Goal: Task Accomplishment & Management: Manage account settings

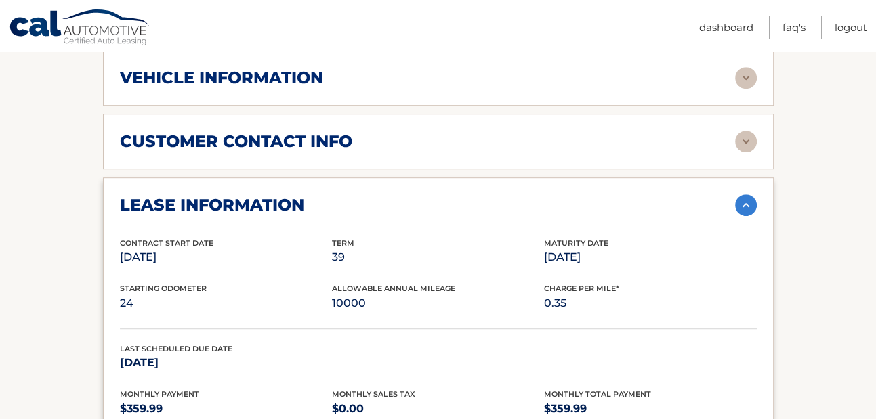
scroll to position [632, 0]
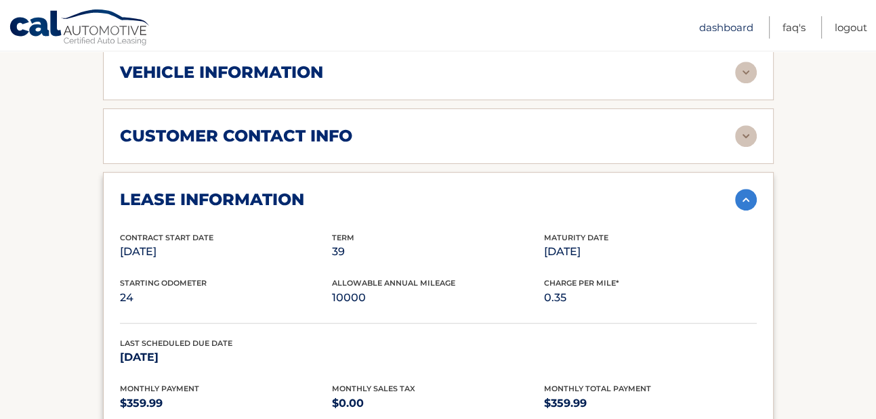
click at [699, 24] on link "Dashboard" at bounding box center [726, 27] width 54 height 22
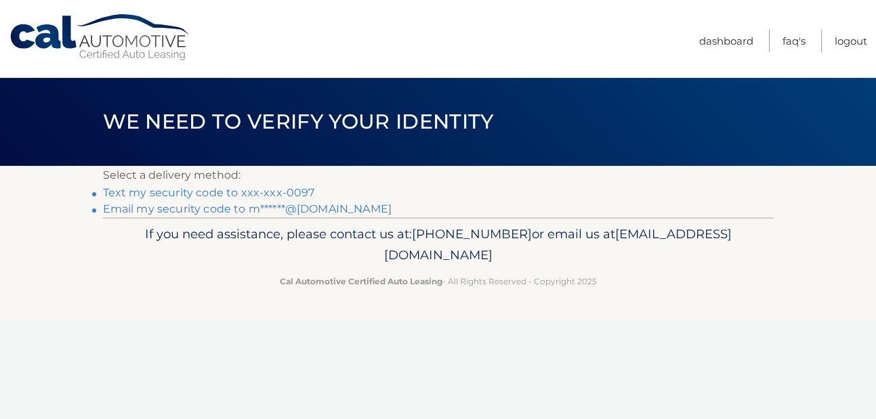
click at [288, 198] on link "Text my security code to xxx-xxx-0097" at bounding box center [209, 192] width 212 height 13
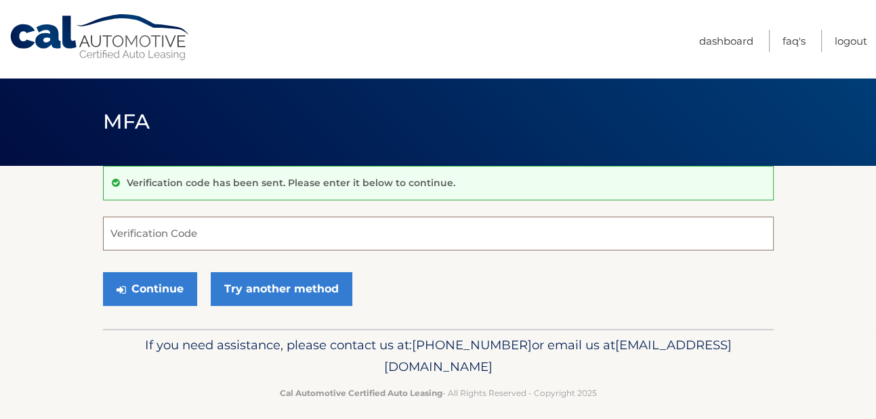
click at [309, 244] on input "Verification Code" at bounding box center [438, 234] width 670 height 34
click at [272, 240] on input "Verification Code" at bounding box center [438, 234] width 670 height 34
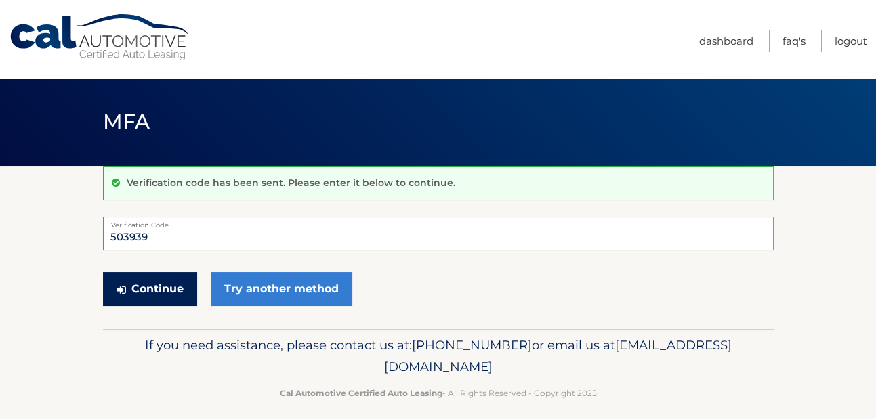
type input "503939"
click at [162, 288] on button "Continue" at bounding box center [150, 289] width 94 height 34
click at [157, 296] on button "Continue" at bounding box center [150, 289] width 94 height 34
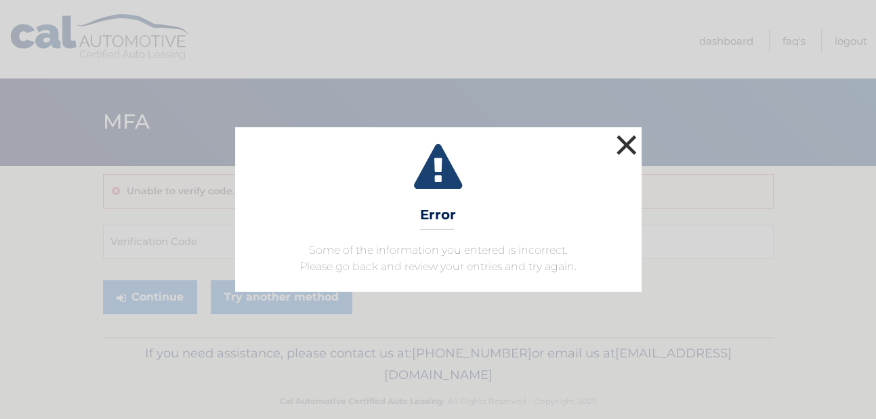
click at [627, 134] on button "×" at bounding box center [626, 144] width 27 height 27
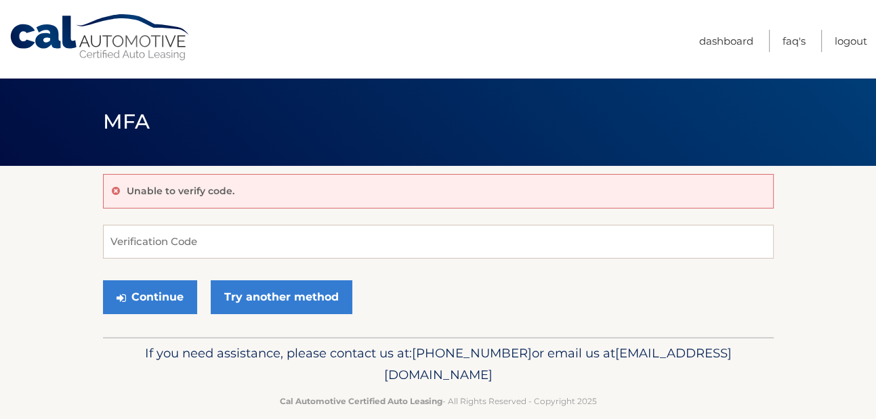
click at [135, 44] on link "Cal Automotive" at bounding box center [100, 38] width 183 height 48
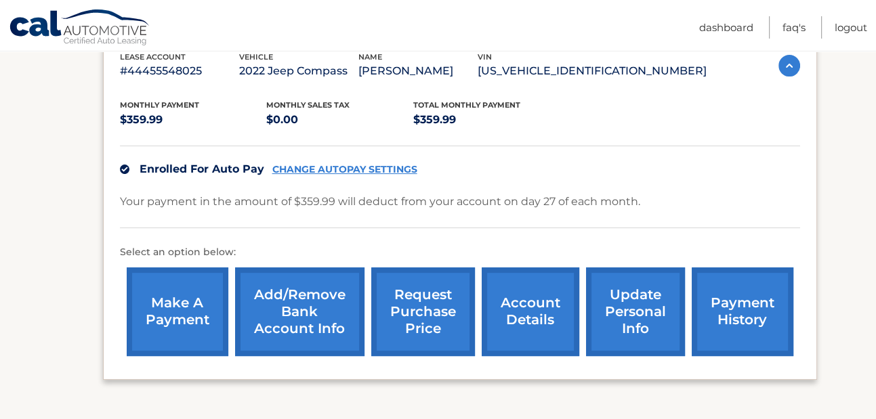
scroll to position [247, 0]
click at [358, 168] on link "CHANGE AUTOPAY SETTINGS" at bounding box center [344, 170] width 145 height 12
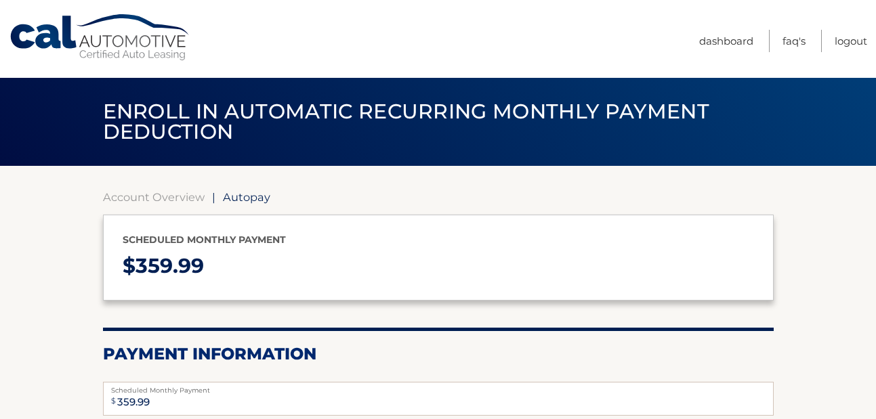
select select "YmU0MTgwNTctOTQyOS00NWRlLWI1NmItYmQxZjI4ZDI4YTQ1"
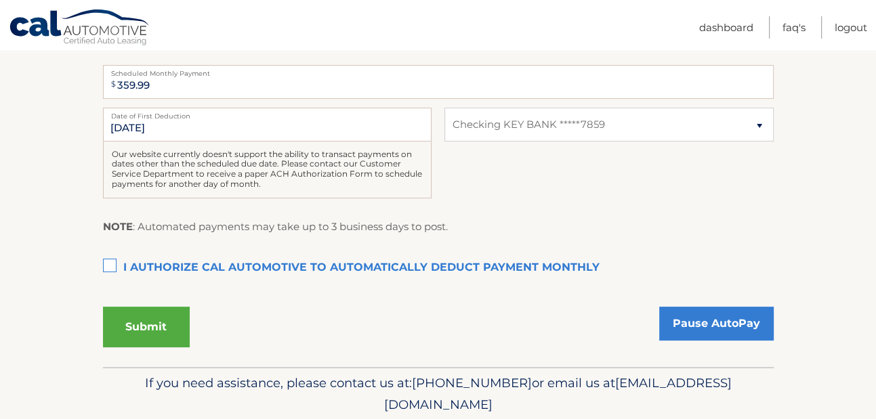
scroll to position [318, 0]
click at [603, 141] on select "Select Bank Account Checking KEY BANK *****7859" at bounding box center [608, 124] width 328 height 34
select select
click at [444, 141] on select "Select Bank Account Checking KEY BANK *****7859" at bounding box center [608, 124] width 328 height 34
click at [699, 24] on link "Dashboard" at bounding box center [726, 27] width 54 height 22
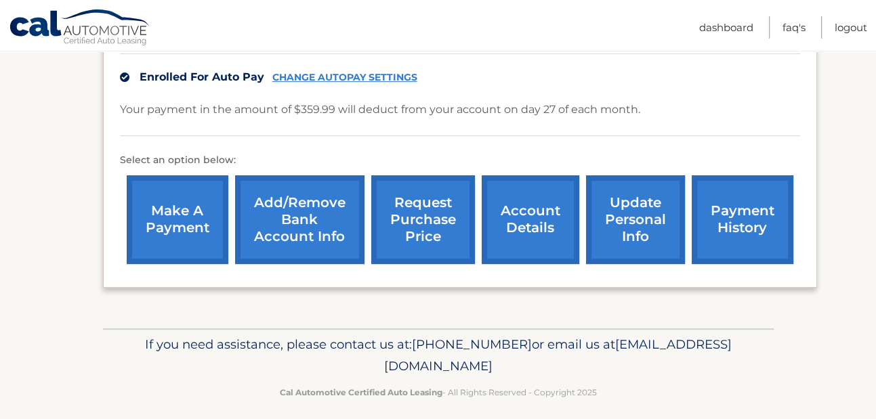
scroll to position [354, 0]
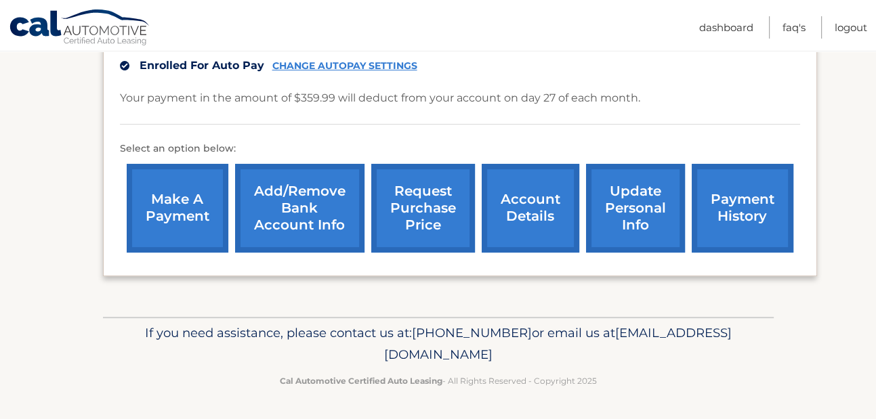
click at [278, 213] on link "Add/Remove bank account info" at bounding box center [299, 208] width 129 height 89
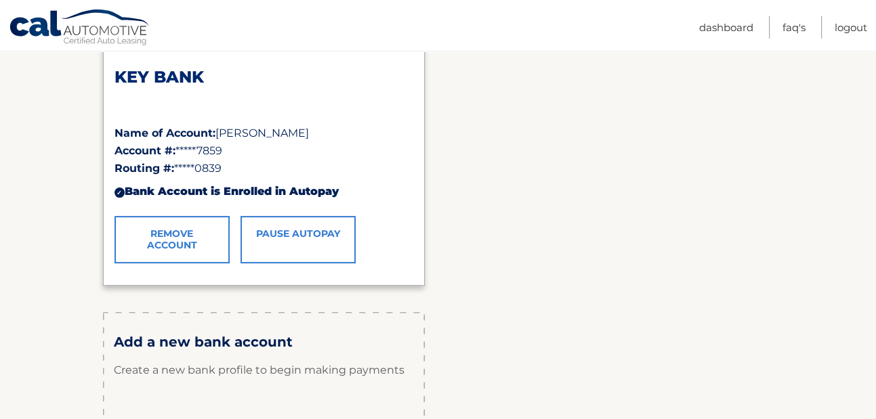
scroll to position [230, 0]
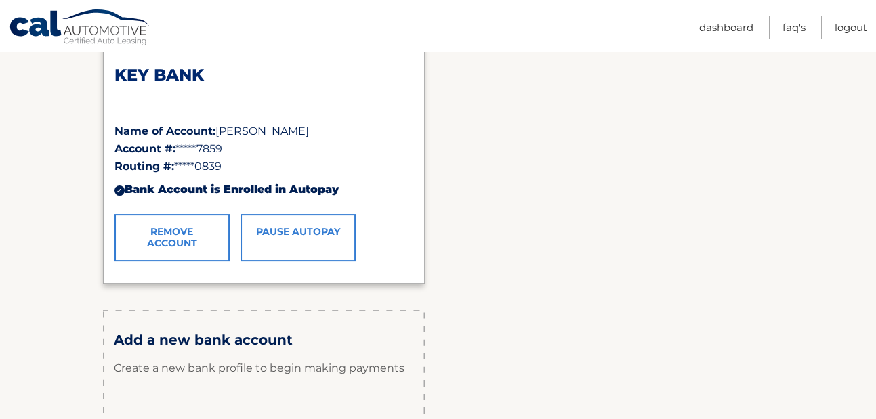
click at [274, 237] on link "Pause AutoPay" at bounding box center [297, 237] width 115 height 47
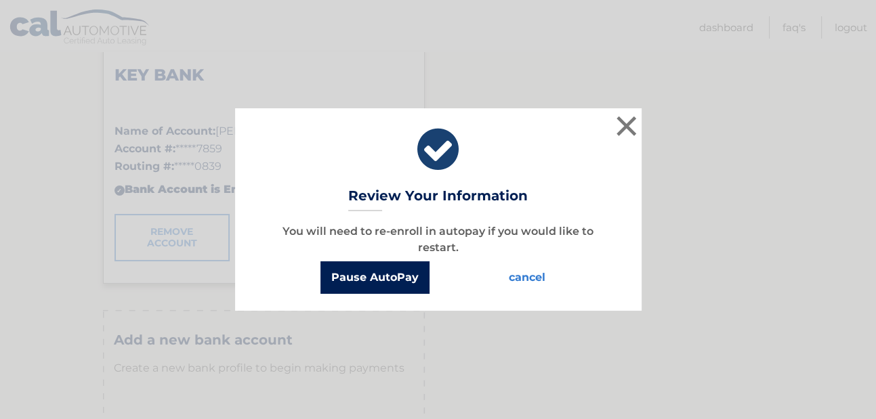
click at [360, 277] on button "Pause AutoPay" at bounding box center [374, 277] width 109 height 33
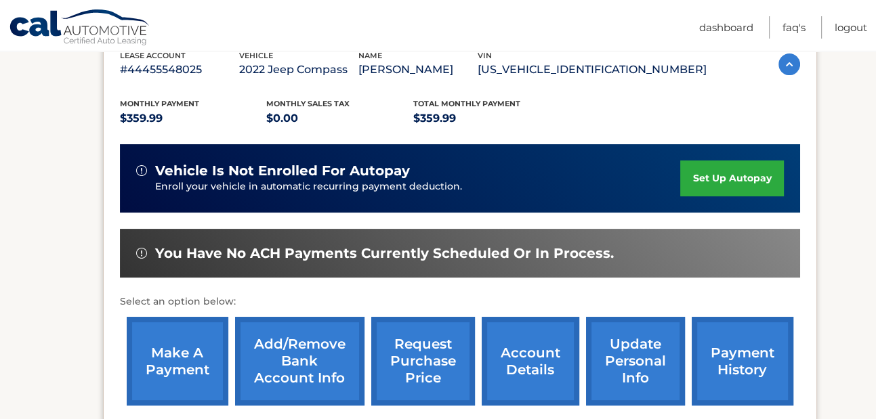
scroll to position [251, 0]
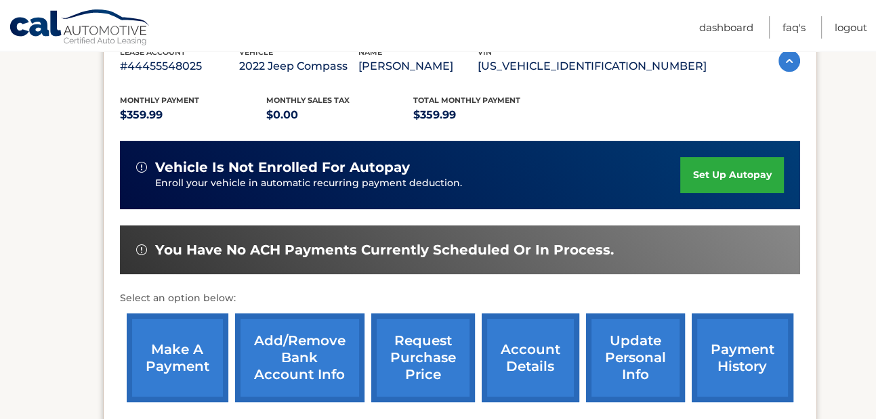
click at [303, 341] on link "Add/Remove bank account info" at bounding box center [299, 358] width 129 height 89
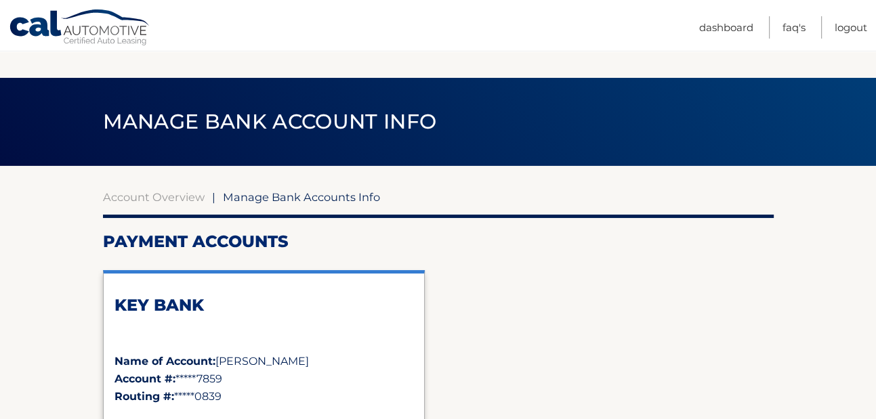
scroll to position [204, 0]
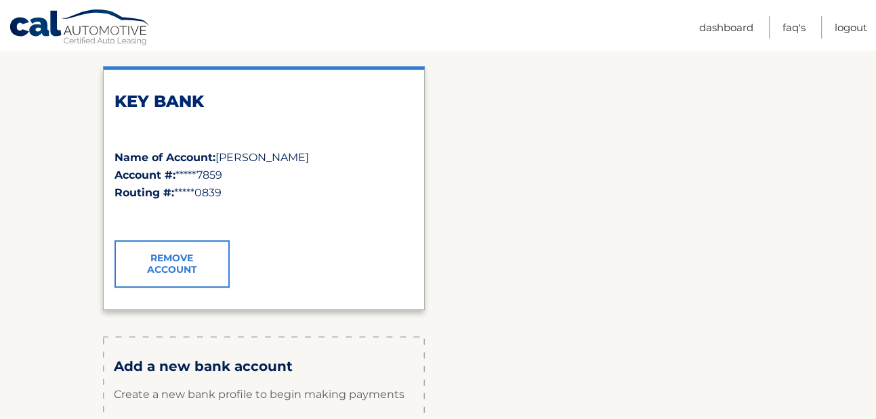
click at [159, 261] on link "Remove Account" at bounding box center [171, 263] width 115 height 47
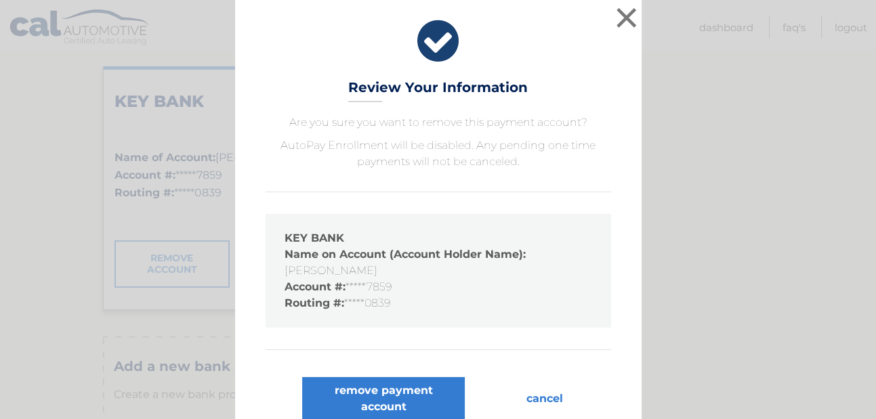
scroll to position [138, 0]
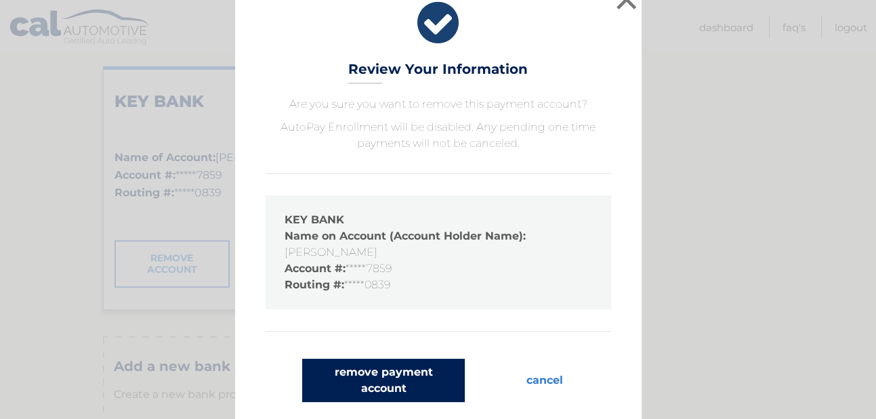
click at [402, 360] on button "remove payment account" at bounding box center [383, 380] width 163 height 43
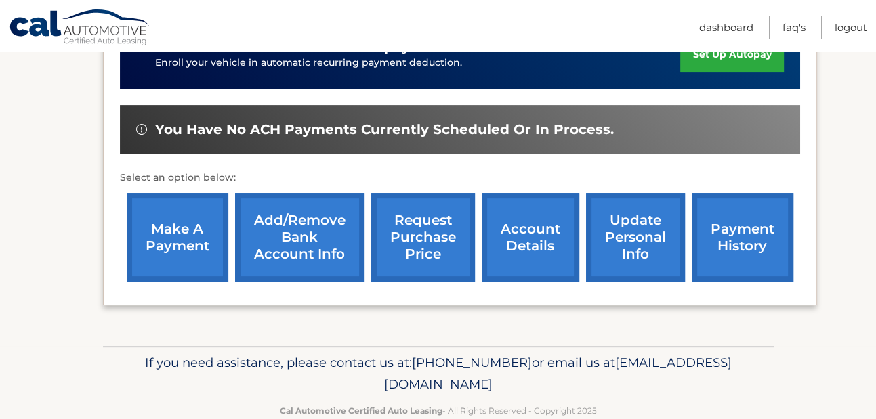
scroll to position [372, 0]
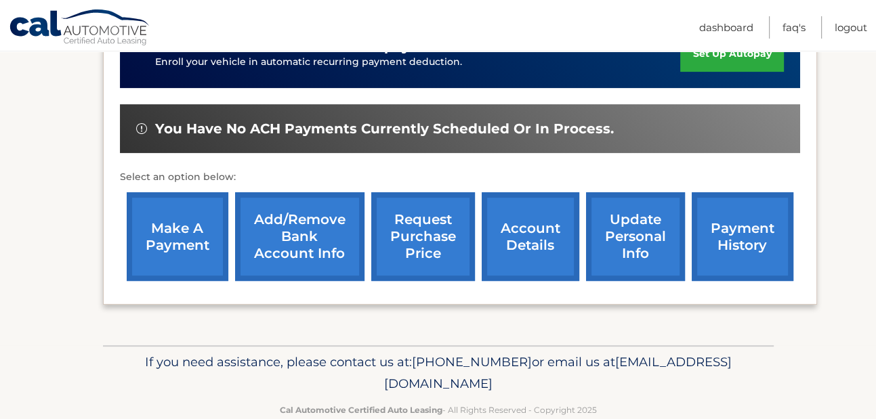
click at [297, 238] on link "Add/Remove bank account info" at bounding box center [299, 236] width 129 height 89
